Goal: Task Accomplishment & Management: Complete application form

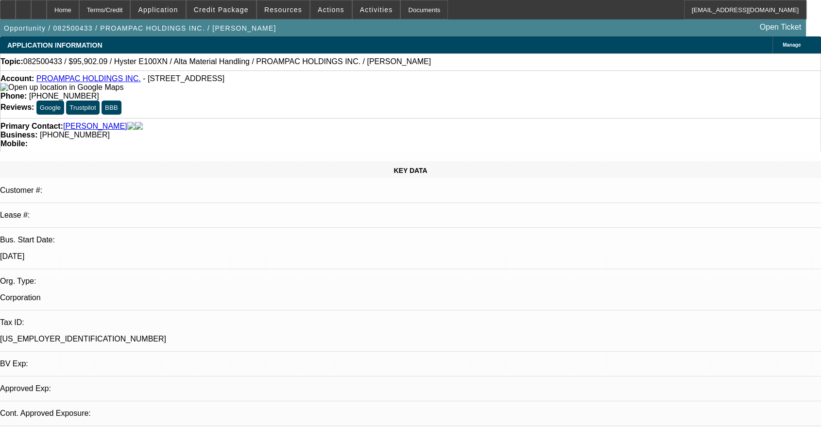
select select "0"
select select "2"
select select "0"
select select "1"
select select "2"
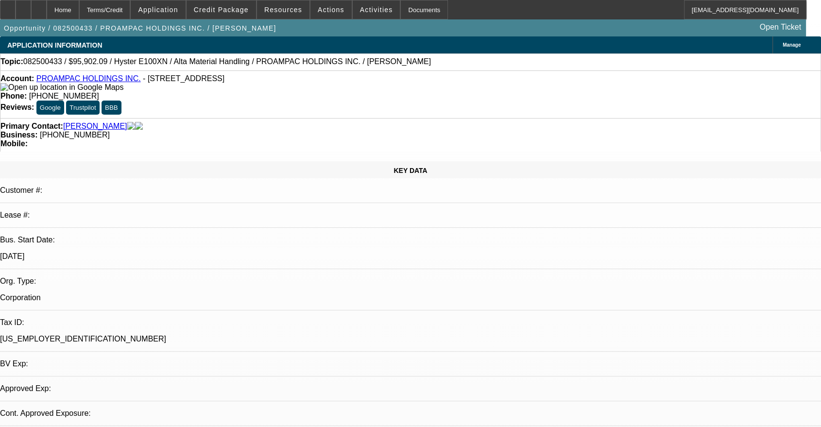
select select "5"
click at [221, 12] on span "Credit Package" at bounding box center [221, 10] width 55 height 8
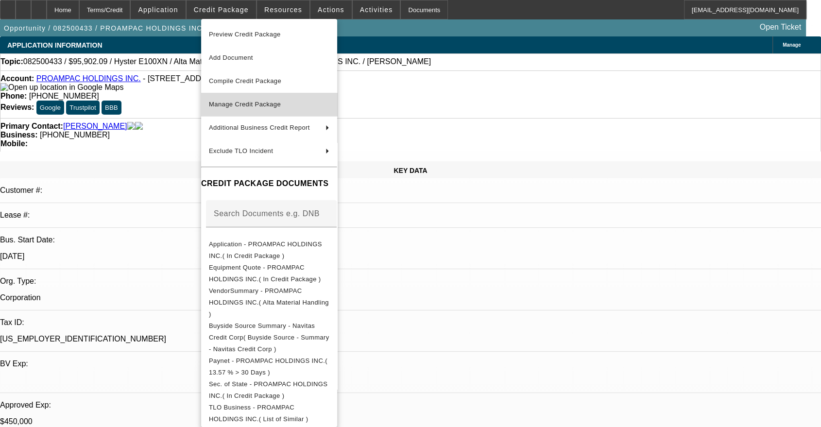
click at [259, 104] on span "Manage Credit Package" at bounding box center [245, 104] width 72 height 7
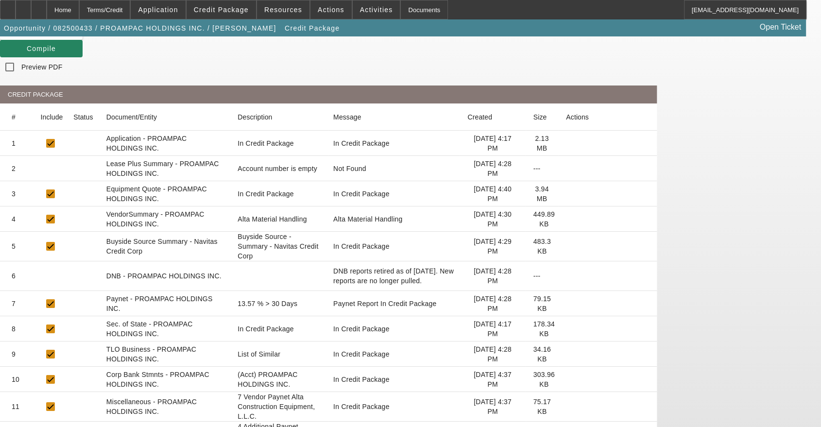
scroll to position [180, 0]
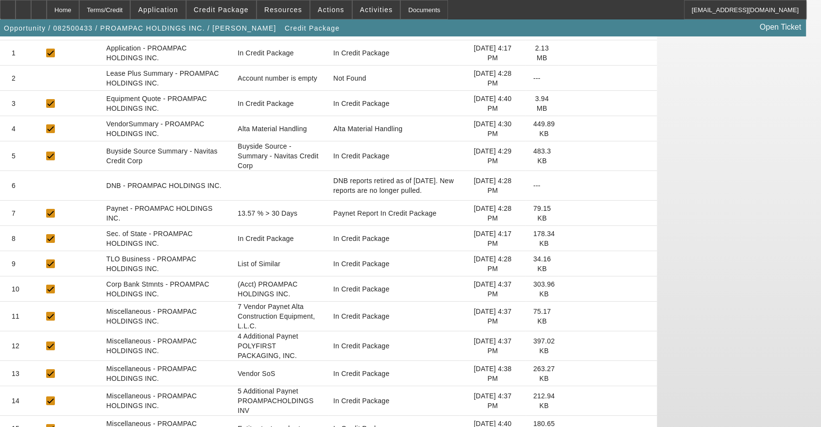
click at [566, 427] on icon at bounding box center [566, 429] width 0 height 0
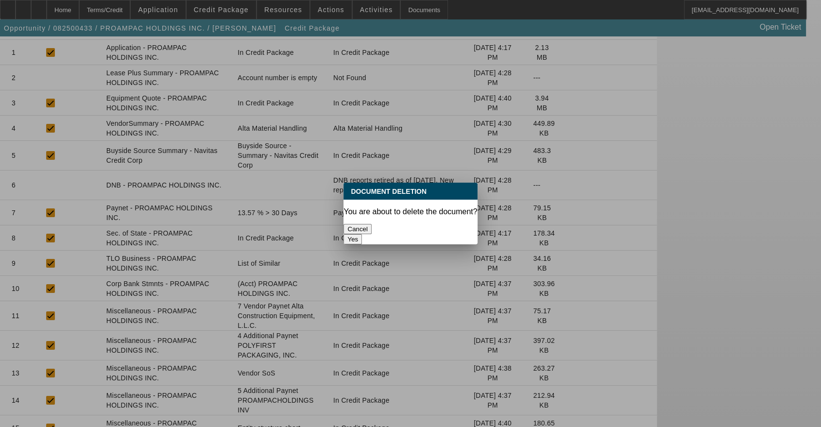
click at [362, 234] on button "Yes" at bounding box center [352, 239] width 18 height 10
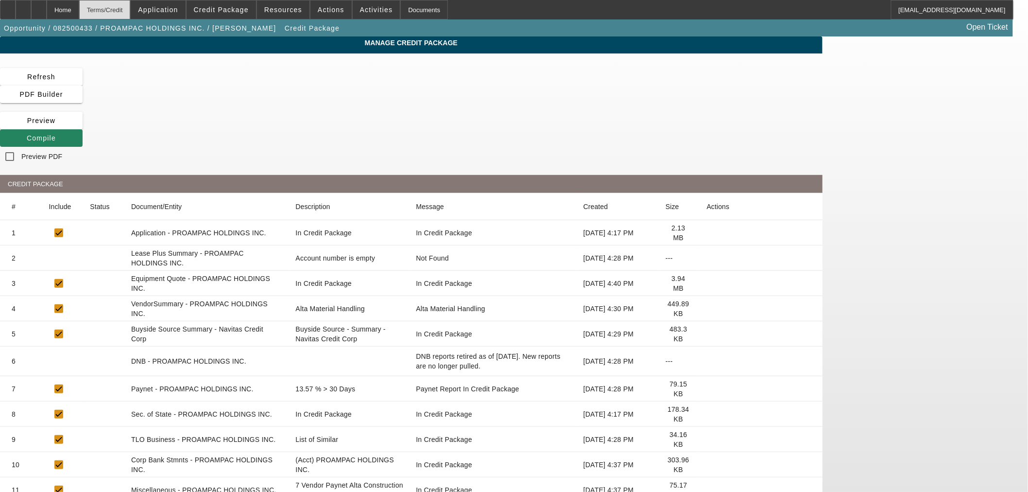
click at [131, 11] on div "Terms/Credit" at bounding box center [104, 9] width 51 height 19
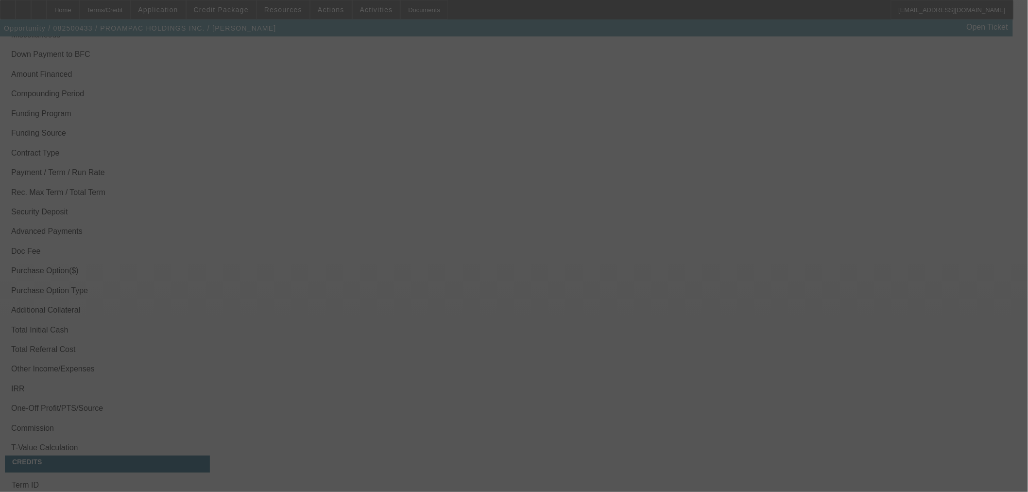
scroll to position [1271, 0]
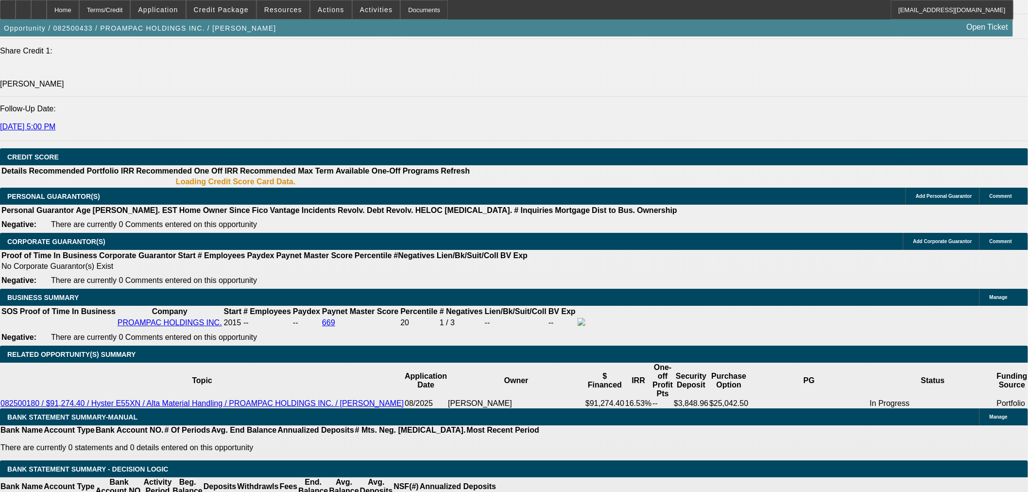
select select "0"
select select "2"
select select "0"
select select "5"
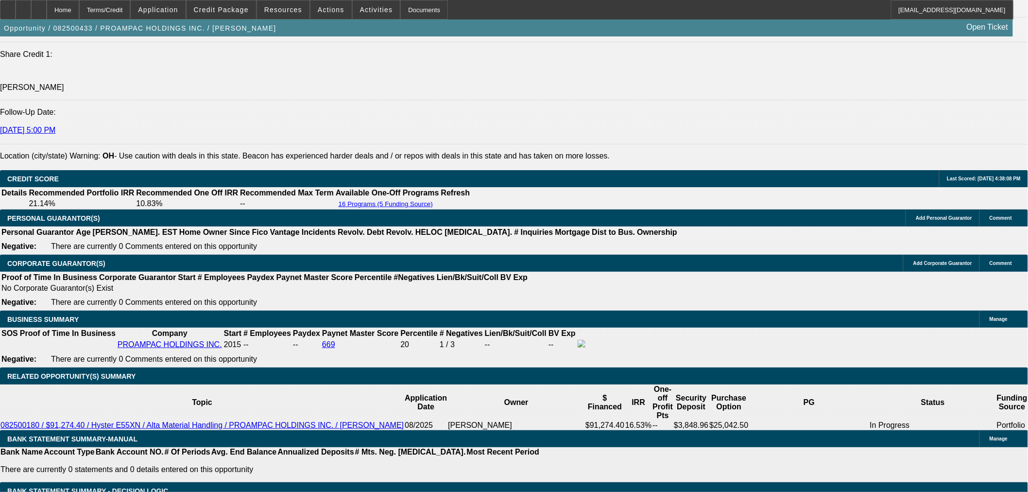
scroll to position [1302, 0]
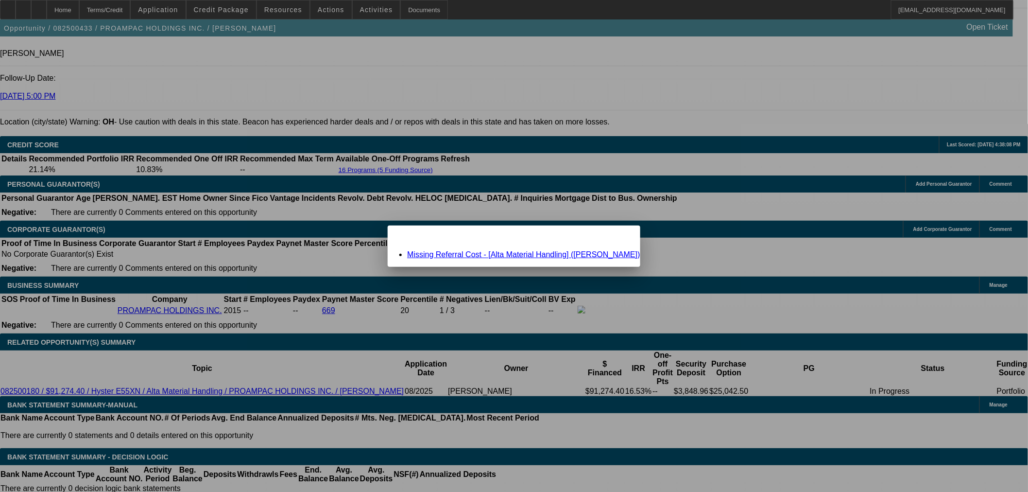
scroll to position [0, 0]
click at [541, 254] on link "Missing Referral Cost - [Alta Material Handling] ([PERSON_NAME])" at bounding box center [523, 254] width 233 height 8
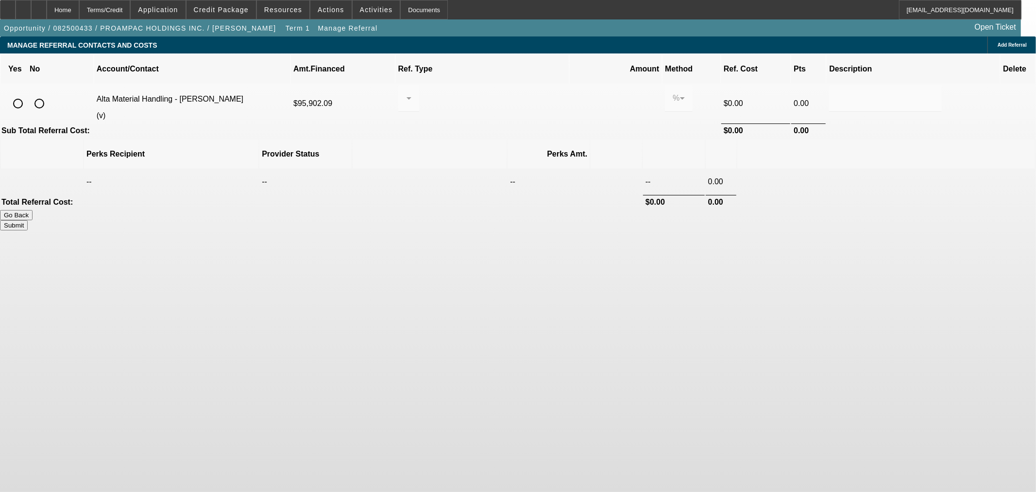
click at [49, 94] on input "radio" at bounding box center [39, 103] width 19 height 19
radio input "true"
click at [28, 220] on button "Submit" at bounding box center [14, 225] width 28 height 10
type input "0.000"
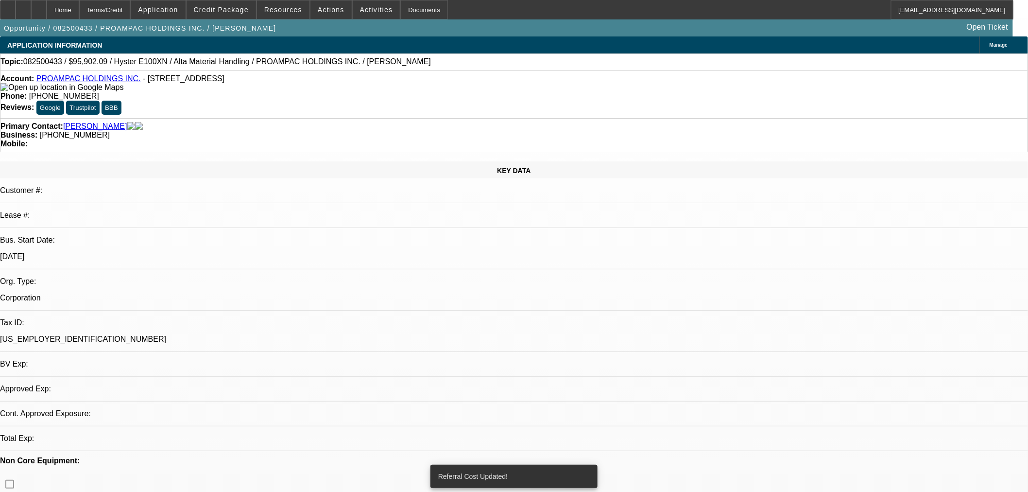
select select "0"
select select "2"
select select "0"
select select "5"
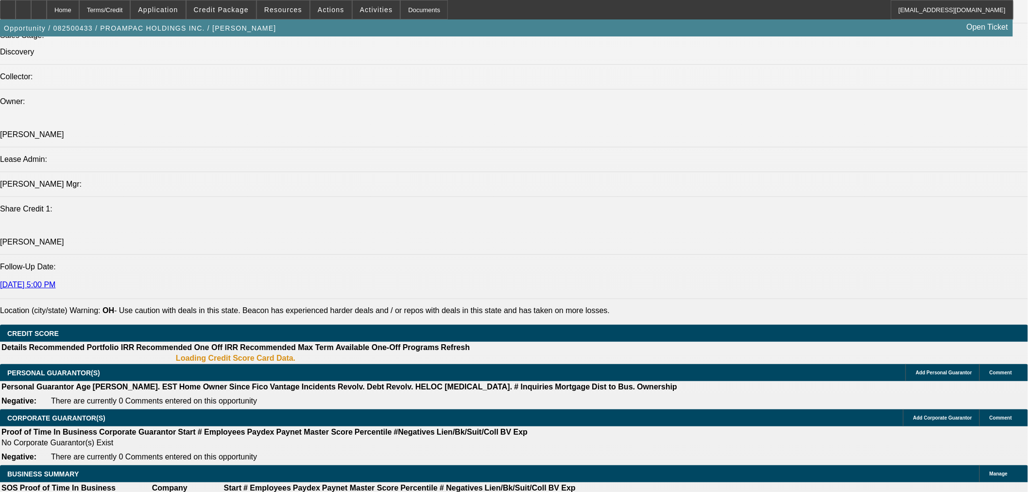
scroll to position [1110, 0]
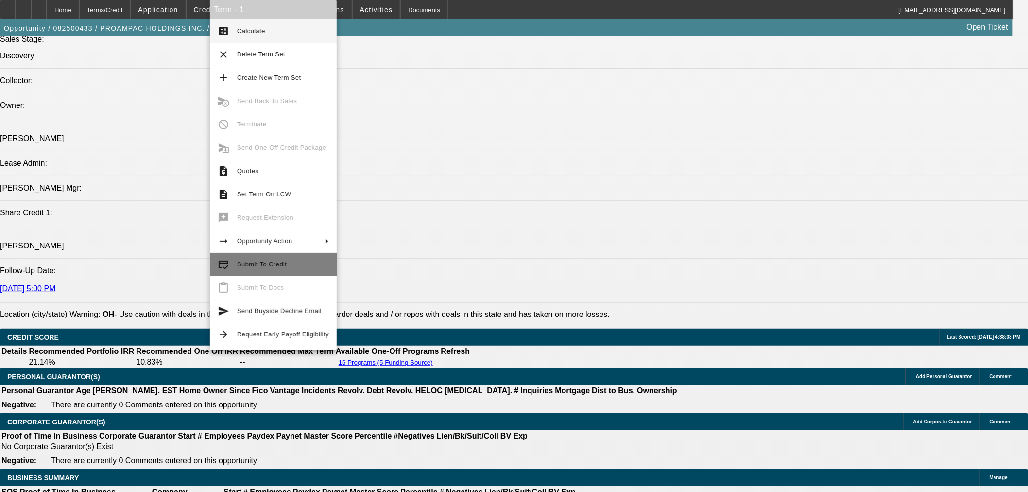
click at [254, 268] on span "Submit To Credit" at bounding box center [283, 264] width 92 height 12
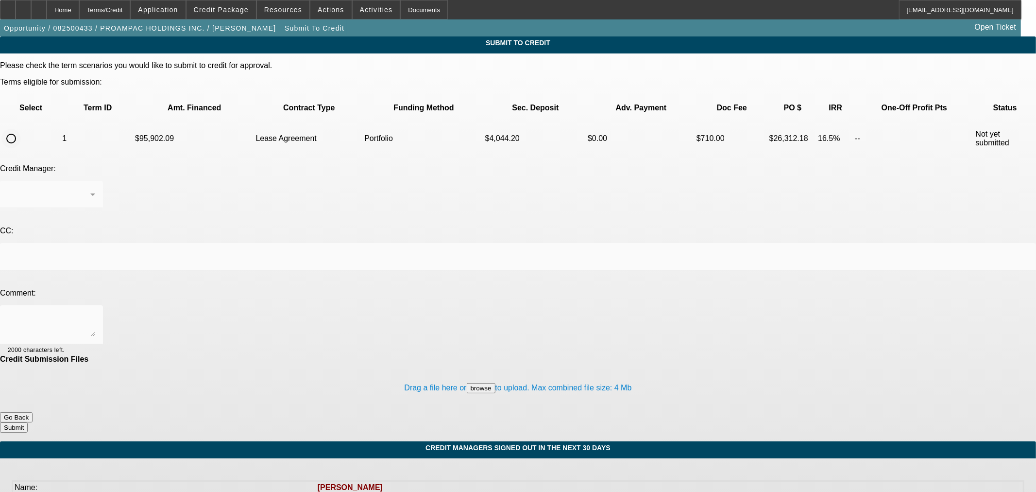
drag, startPoint x: 41, startPoint y: 109, endPoint x: 45, endPoint y: 114, distance: 5.9
click at [21, 129] on input "radio" at bounding box center [10, 138] width 19 height 19
radio input "true"
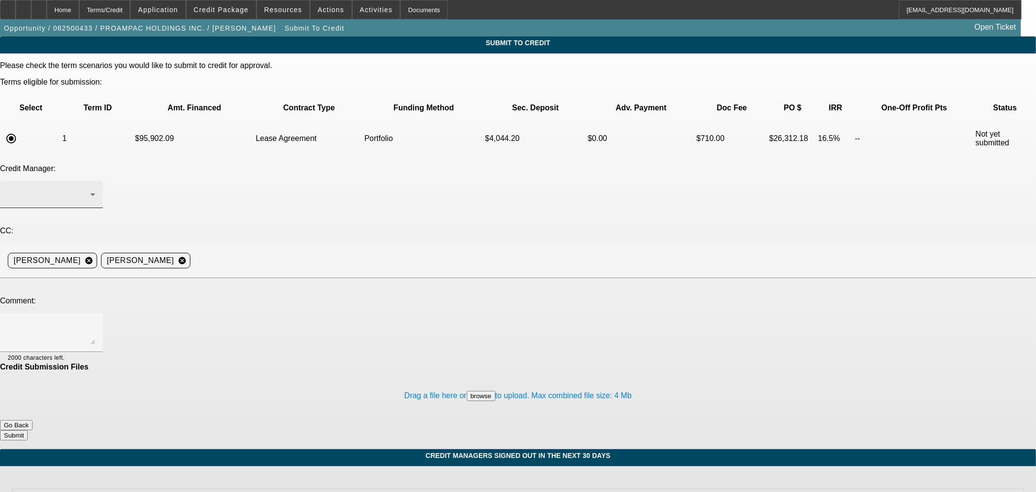
click at [90, 189] on div at bounding box center [49, 195] width 83 height 12
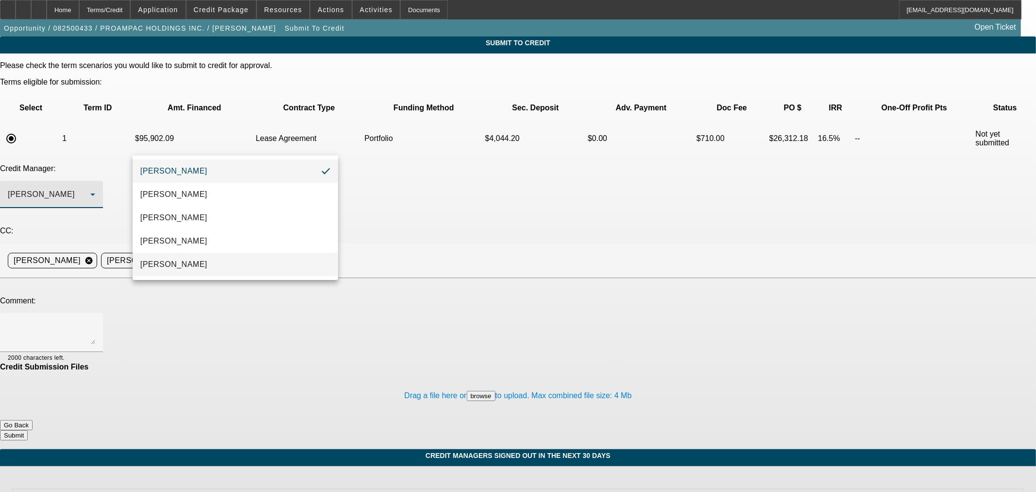
click at [199, 262] on mat-option "[PERSON_NAME]" at bounding box center [236, 264] width 206 height 23
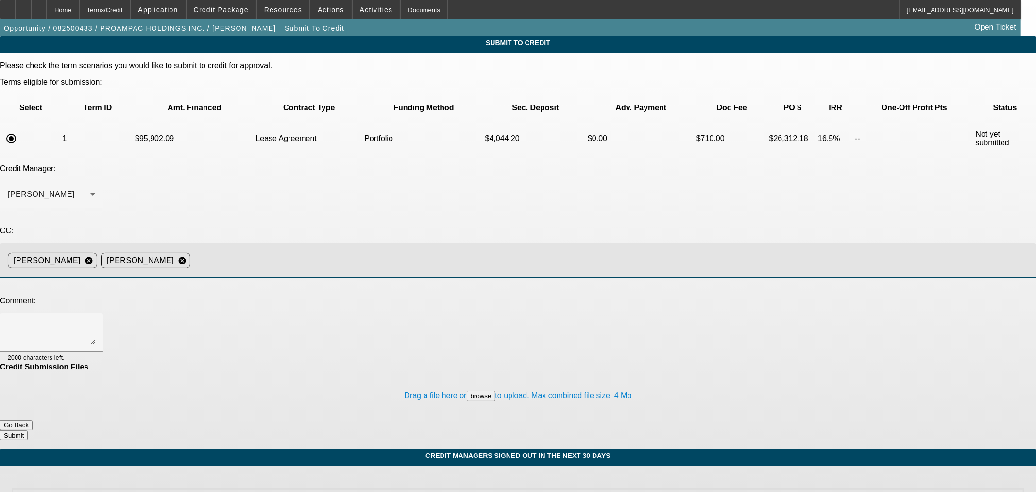
click at [331, 251] on input at bounding box center [609, 260] width 830 height 19
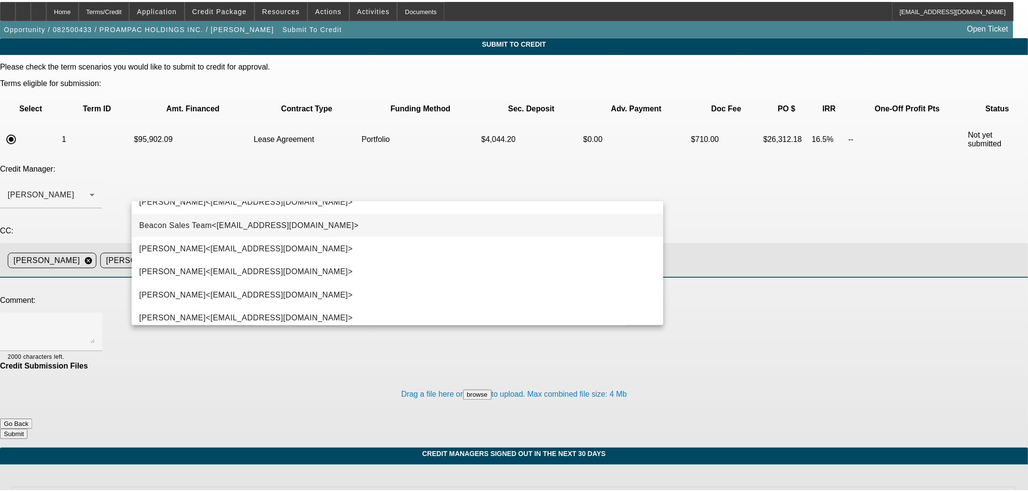
scroll to position [69, 0]
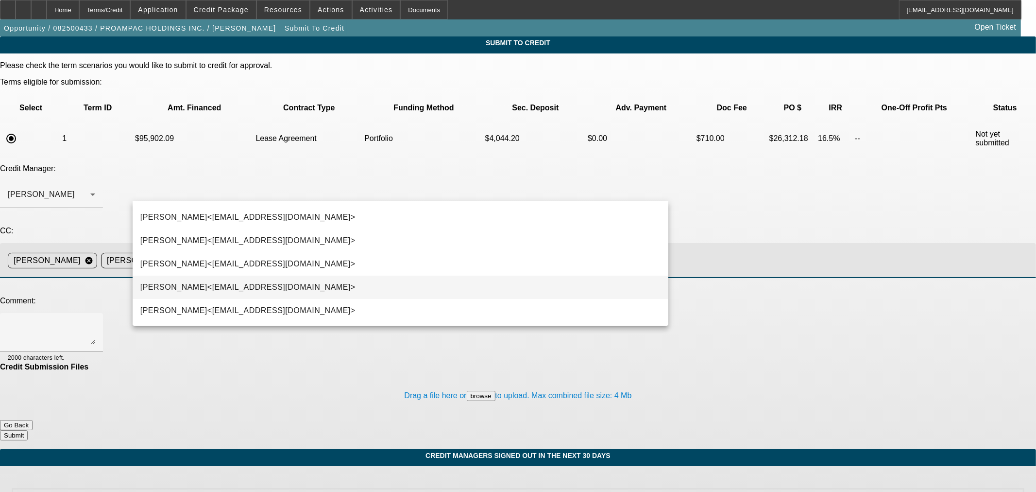
type input "ste"
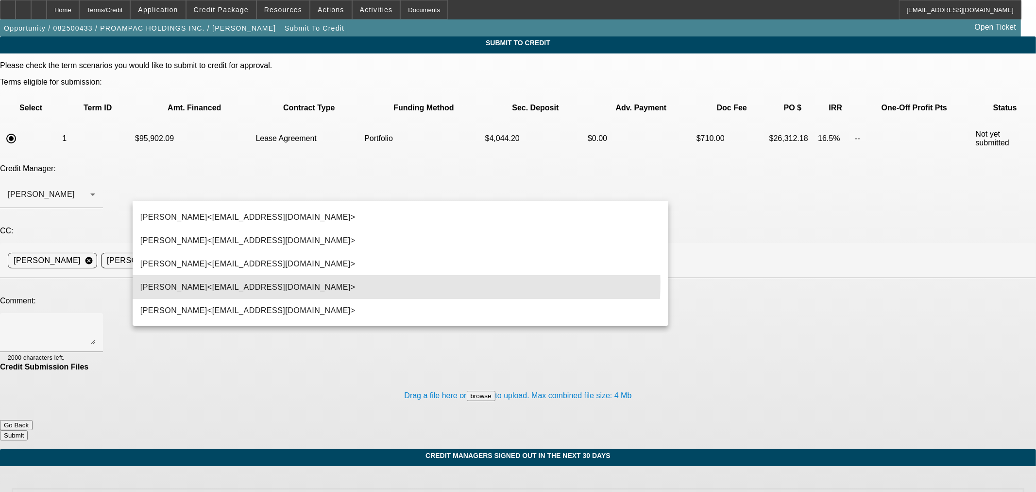
drag, startPoint x: 307, startPoint y: 281, endPoint x: 291, endPoint y: 265, distance: 22.7
click at [305, 282] on span "[PERSON_NAME]<[EMAIL_ADDRESS][DOMAIN_NAME]>" at bounding box center [247, 287] width 215 height 12
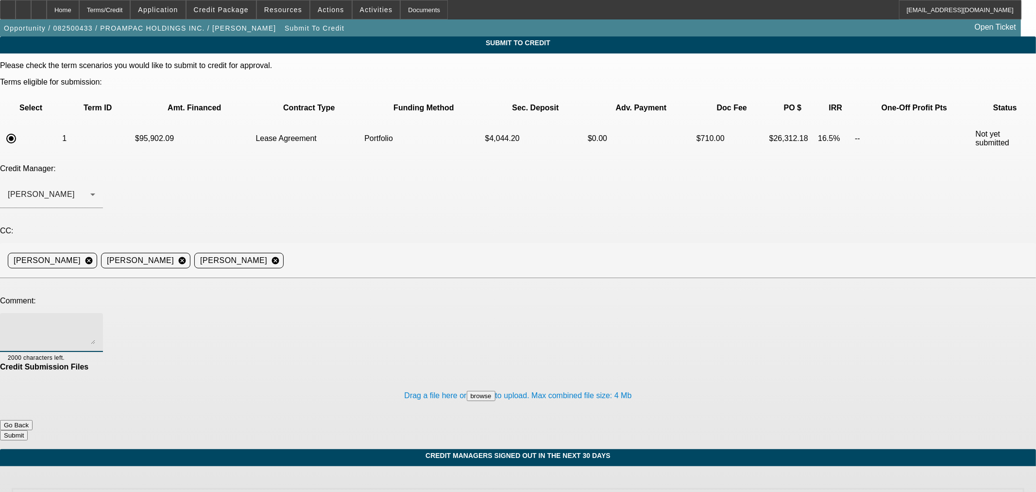
click at [95, 321] on textarea at bounding box center [51, 332] width 87 height 23
paste textarea "BUYSIDE APPROVAL RESUBMISSION NAVITUS - [PERSON_NAME], the rep would like to br…"
drag, startPoint x: 567, startPoint y: 223, endPoint x: 199, endPoint y: 246, distance: 368.6
click at [95, 313] on div "BUYSIDE APPROVAL RESUBMISSION NAVITUS - [PERSON_NAME], the rep would like to br…" at bounding box center [51, 332] width 87 height 39
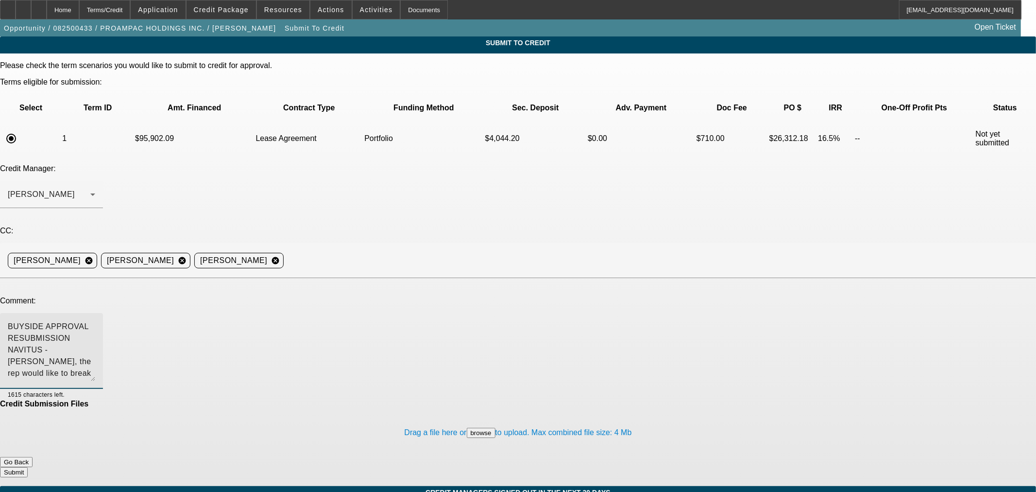
drag, startPoint x: 656, startPoint y: 240, endPoint x: 660, endPoint y: 277, distance: 37.6
click at [95, 321] on textarea "BUYSIDE APPROVAL RESUBMISSION NAVITUS - [PERSON_NAME], the rep would like to br…" at bounding box center [51, 351] width 87 height 60
type textarea "BUYSIDE APPROVAL RESUBMISSION NAVITUS - [PERSON_NAME], the rep would like to br…"
click at [28, 427] on button "Submit" at bounding box center [14, 472] width 28 height 10
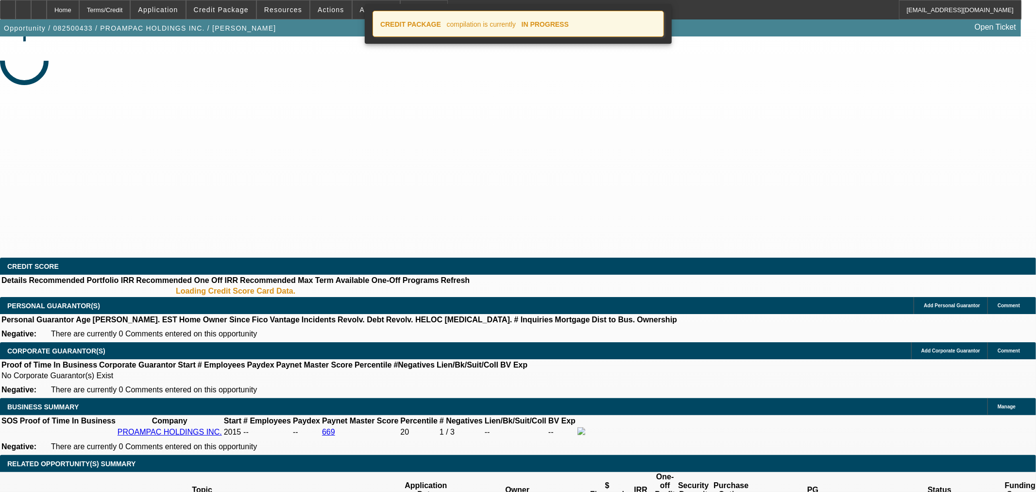
select select "0"
select select "2"
select select "0"
select select "5"
